Goal: Navigation & Orientation: Find specific page/section

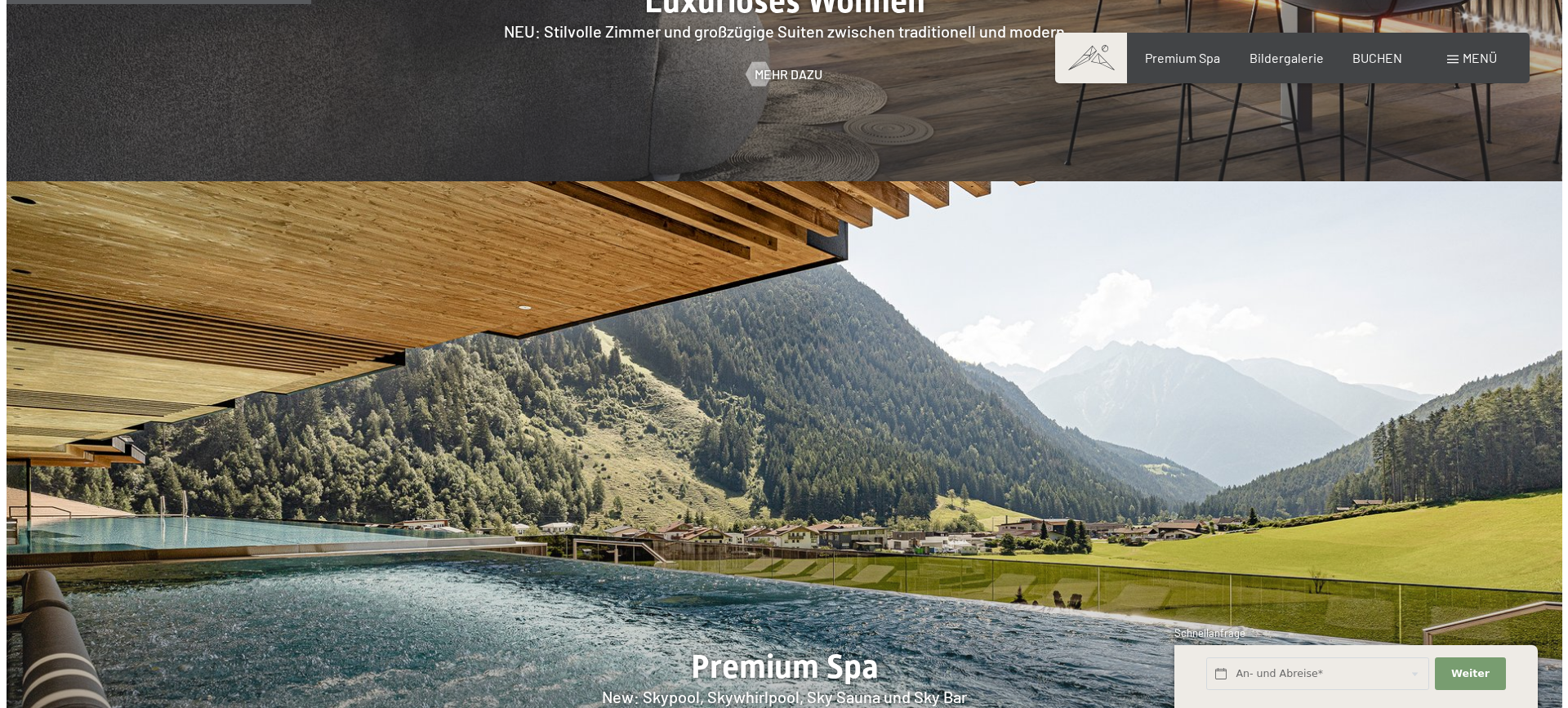
scroll to position [1797, 0]
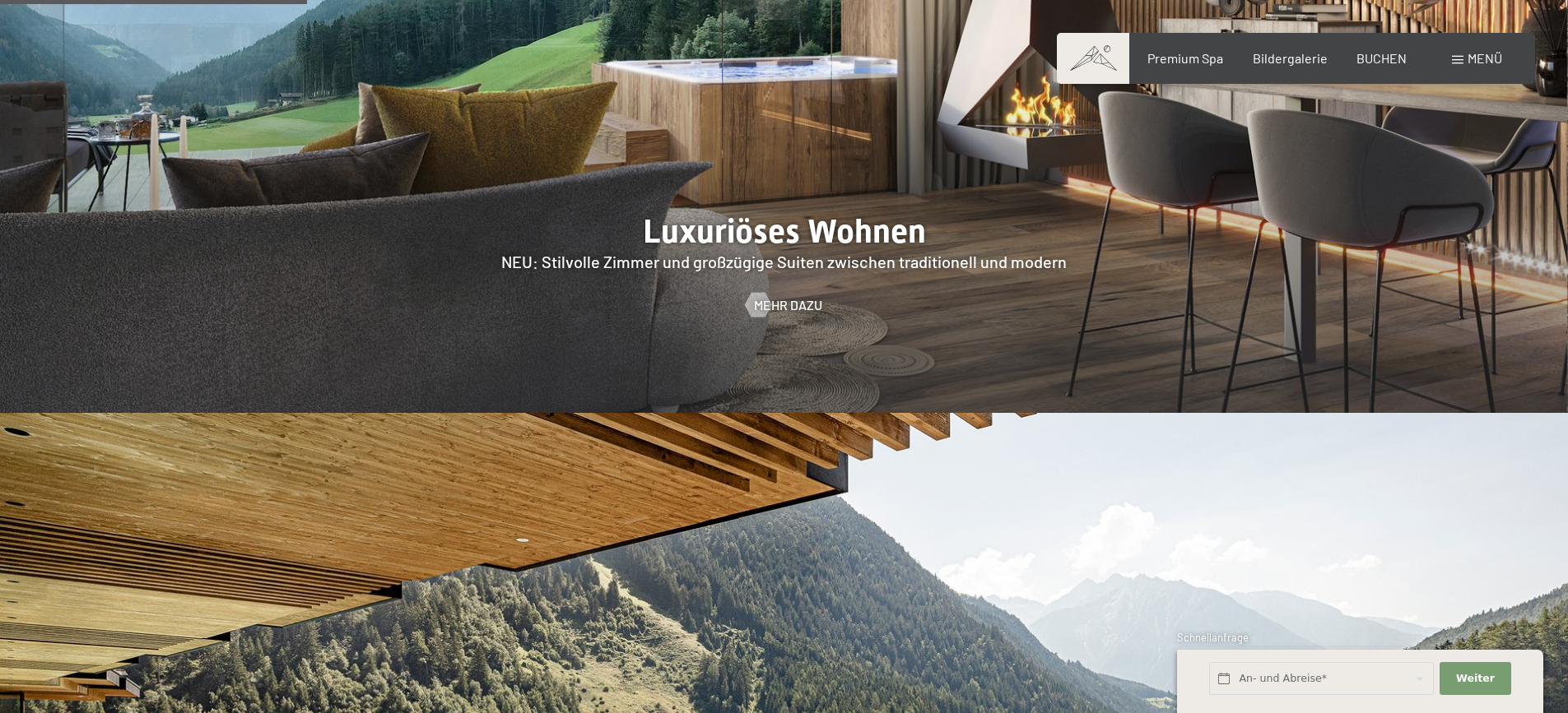
click at [1462, 57] on span at bounding box center [1457, 59] width 12 height 8
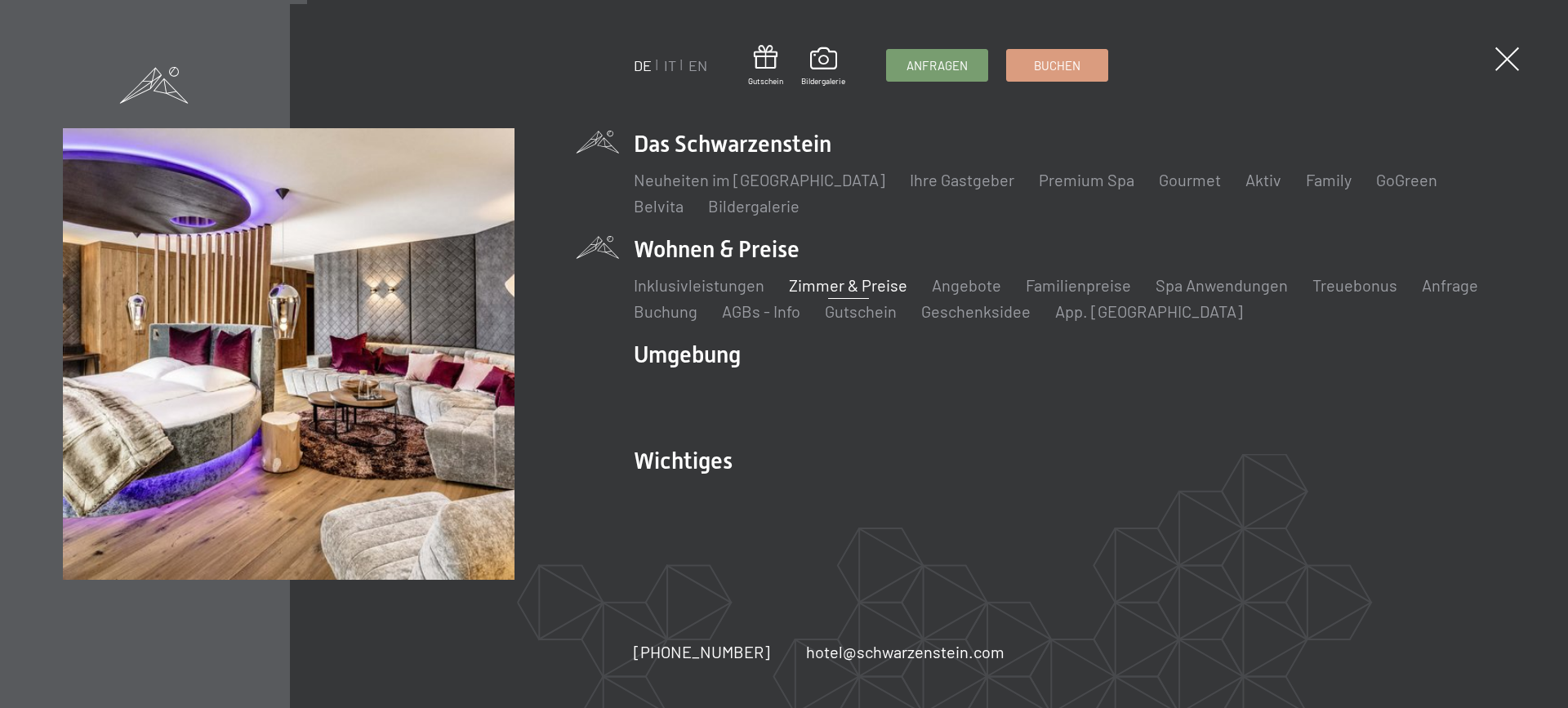
click at [837, 287] on link "Zimmer & Preise" at bounding box center [848, 285] width 119 height 20
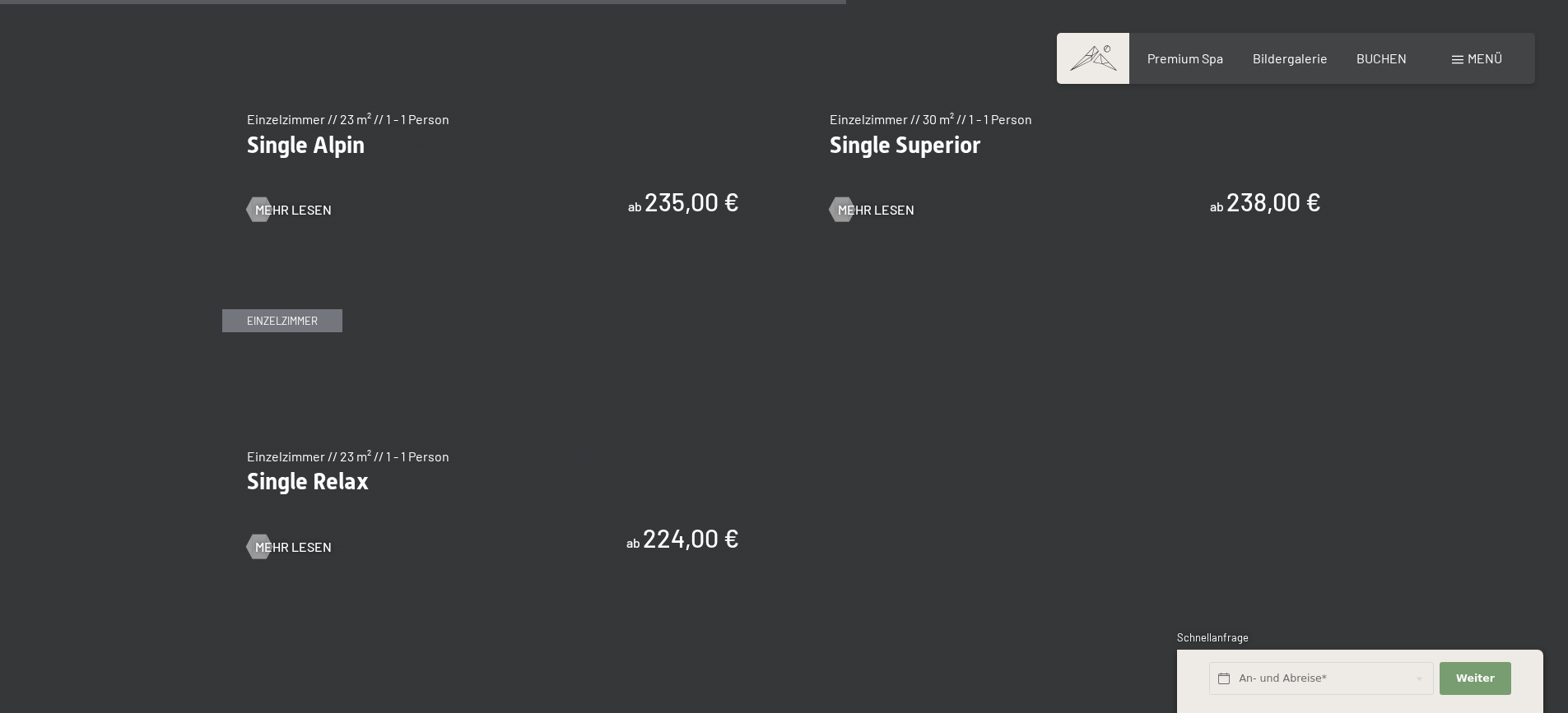
scroll to position [2880, 0]
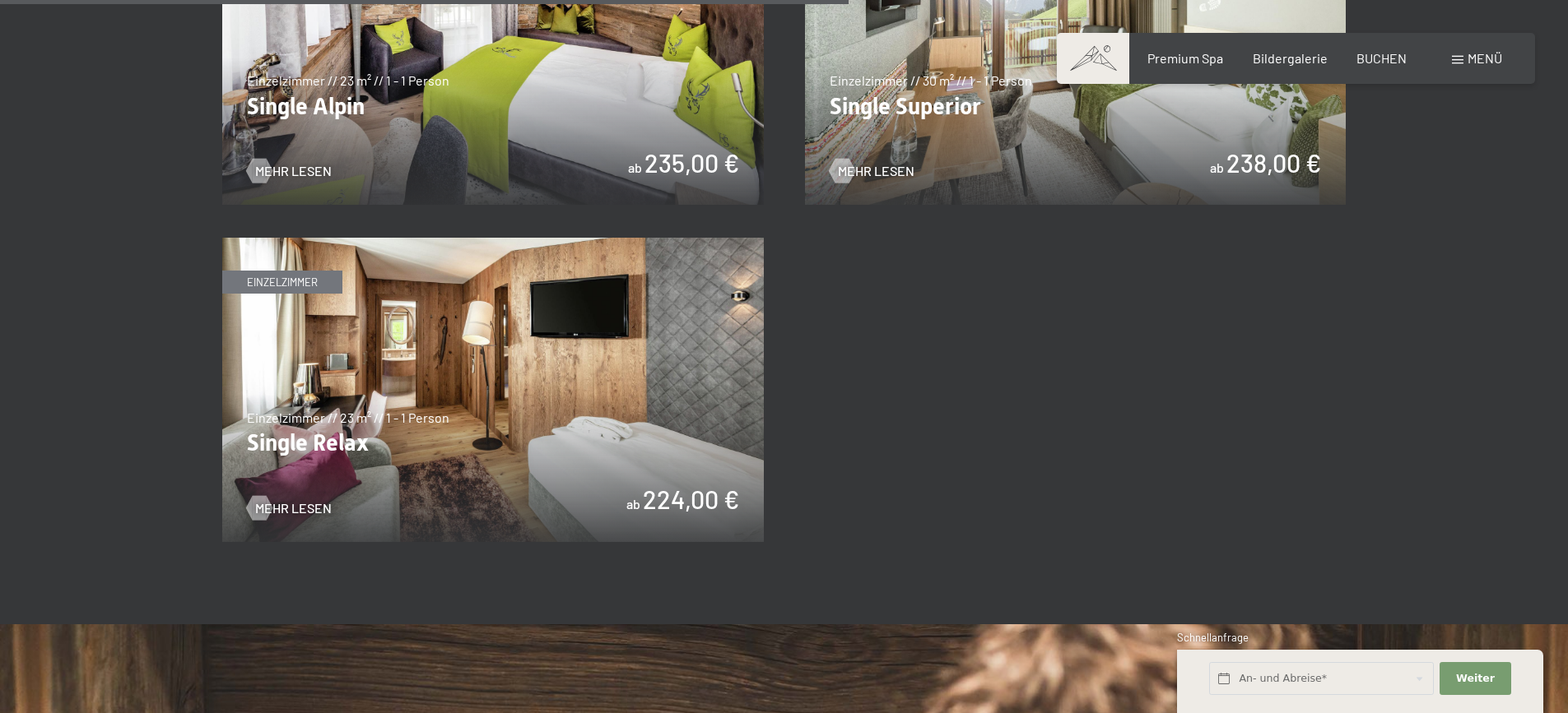
click at [600, 376] on img at bounding box center [493, 389] width 542 height 305
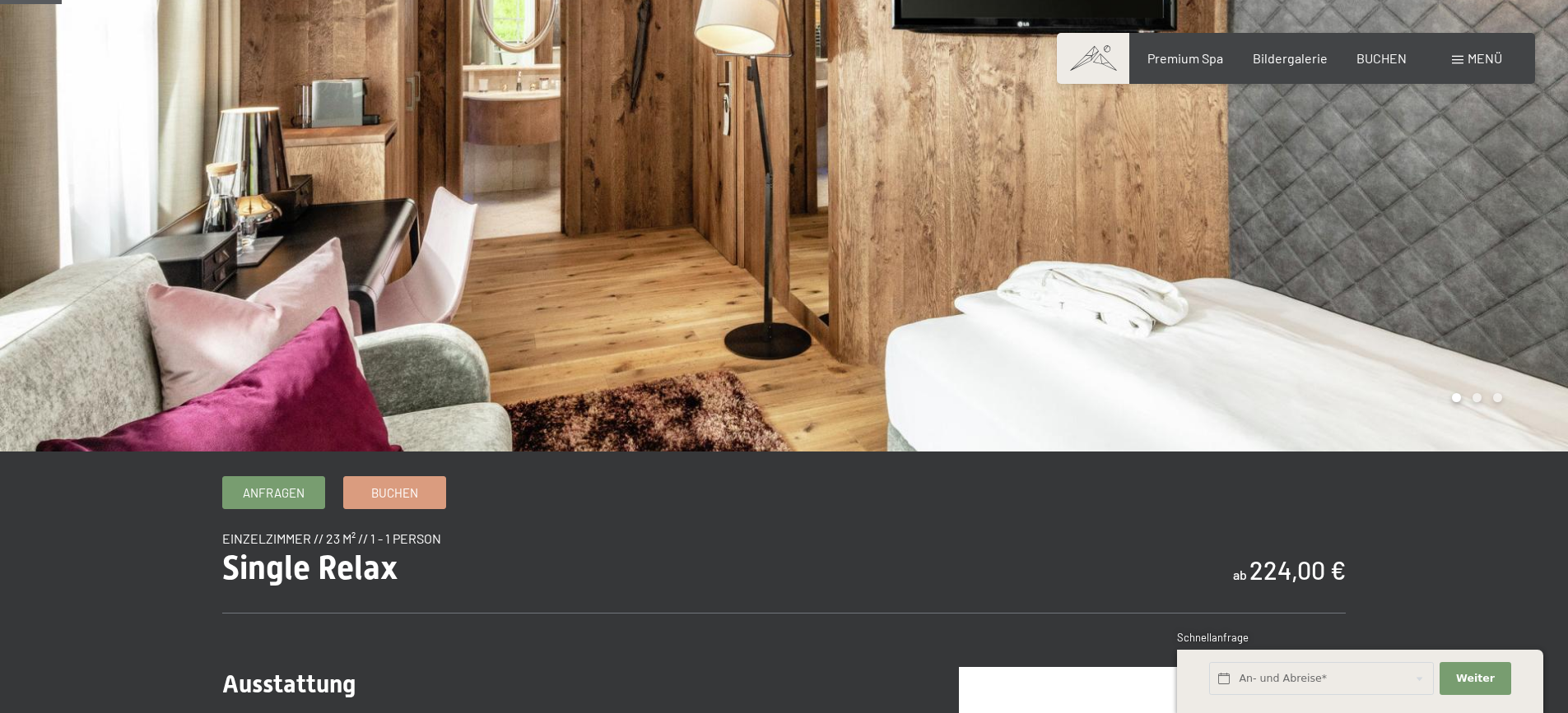
scroll to position [83, 0]
click at [1506, 333] on div at bounding box center [1177, 184] width 784 height 535
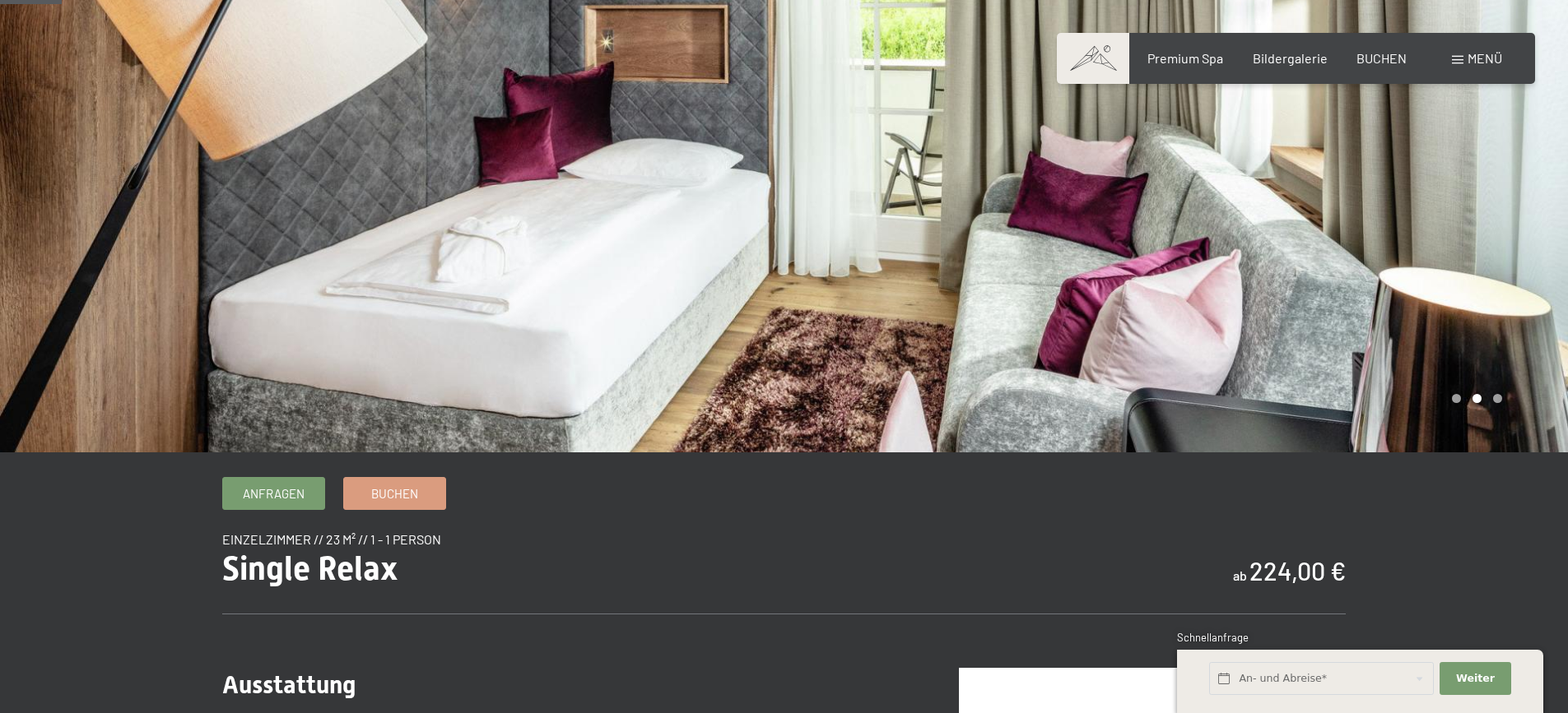
click at [1472, 292] on div at bounding box center [1177, 184] width 784 height 535
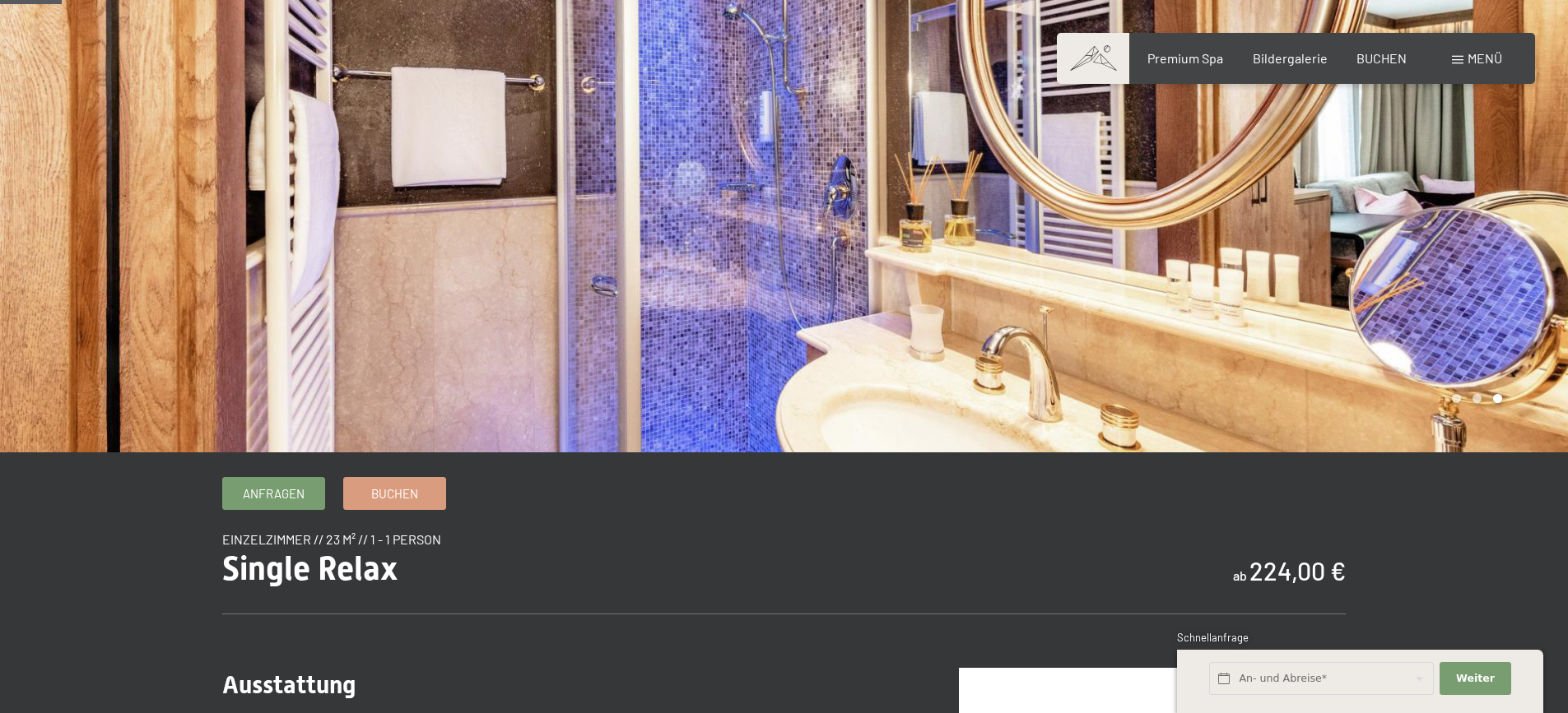
click at [1472, 292] on div at bounding box center [1177, 184] width 784 height 535
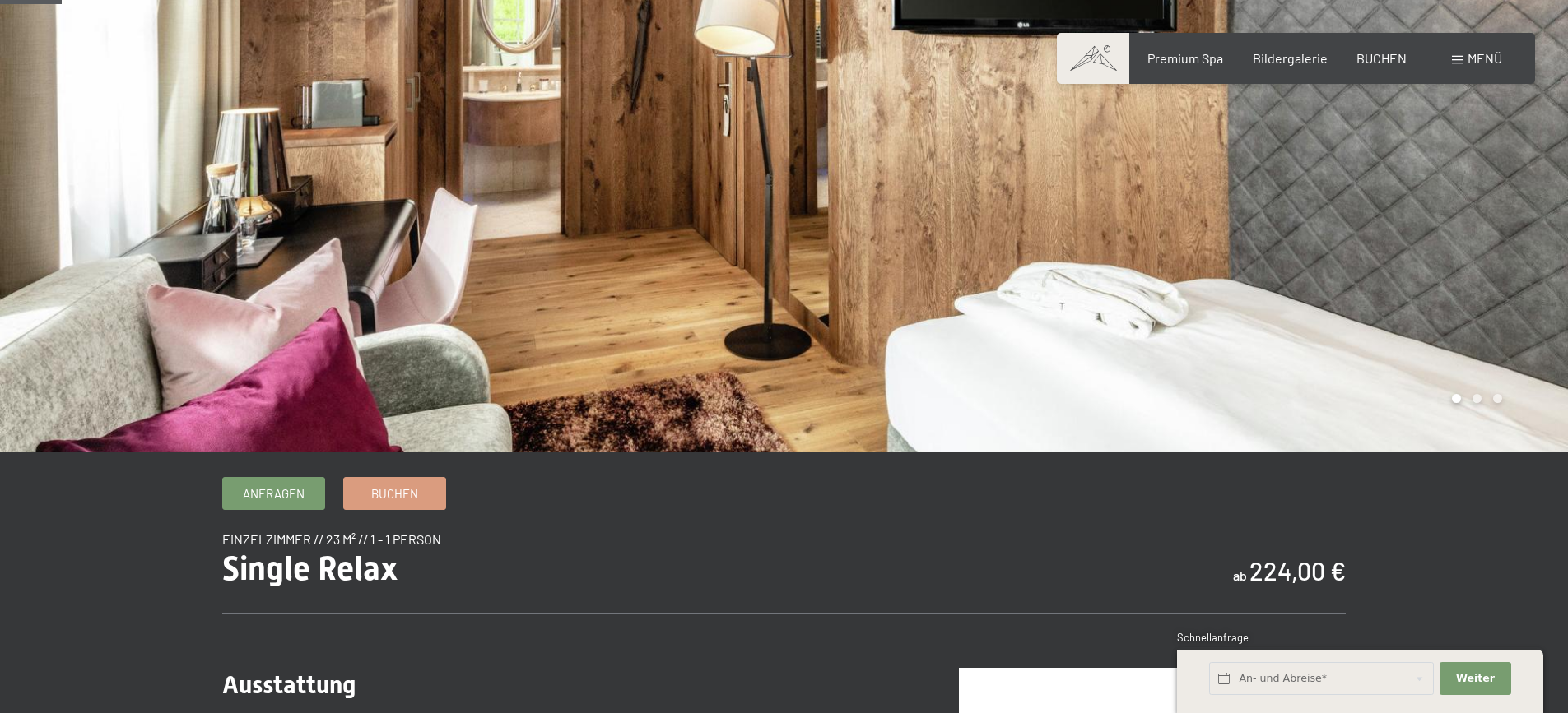
click at [1472, 292] on div at bounding box center [1177, 184] width 784 height 535
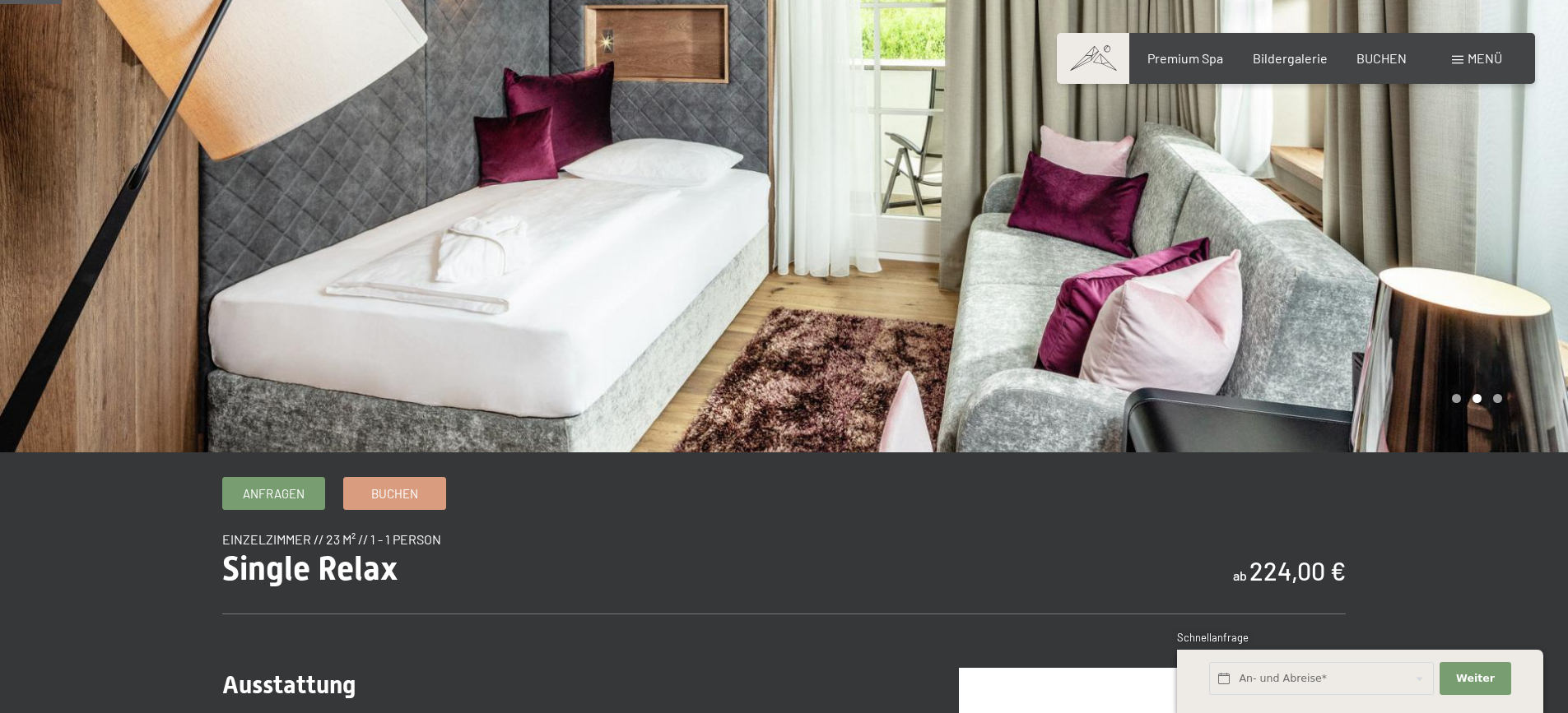
click at [1472, 292] on div at bounding box center [1177, 184] width 784 height 535
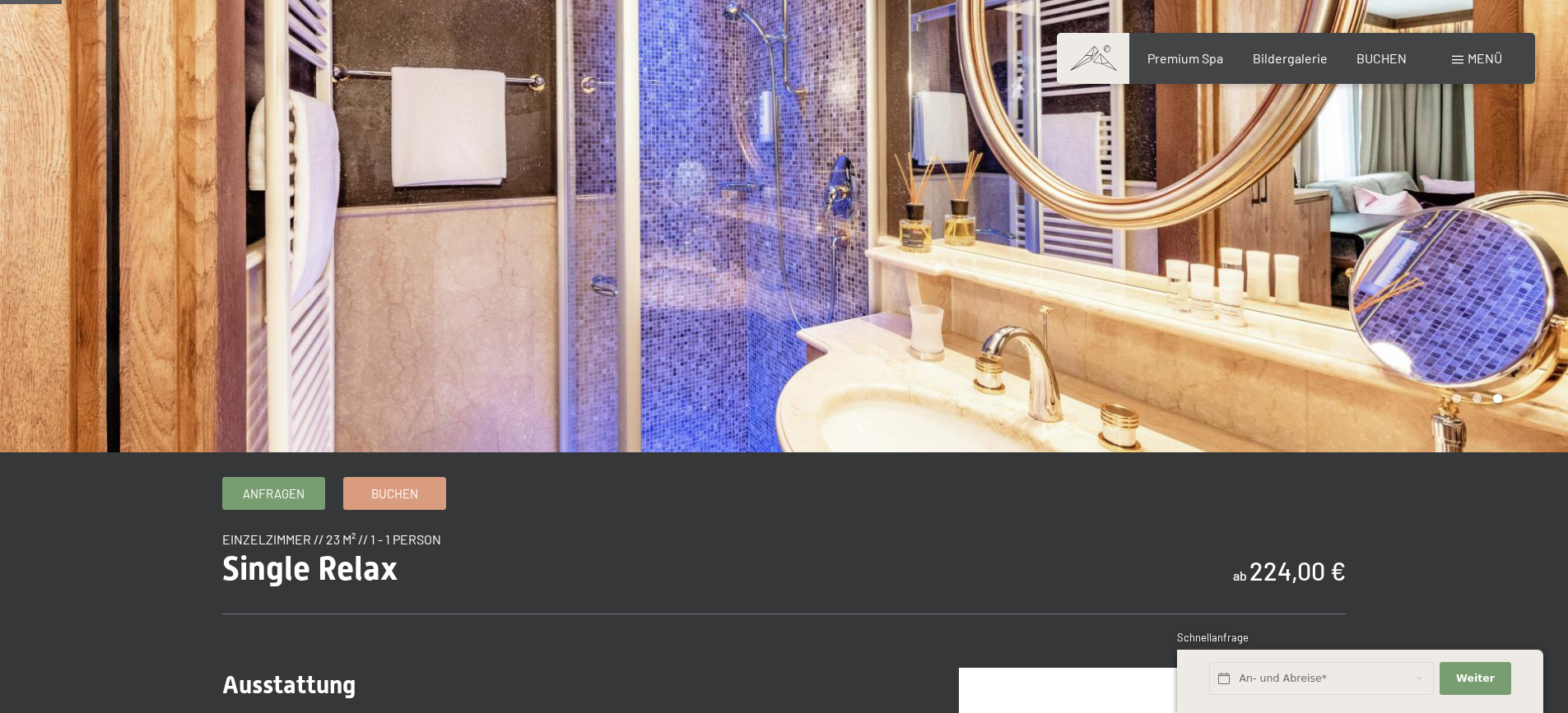
click at [1472, 292] on div at bounding box center [1177, 184] width 784 height 535
